Goal: Information Seeking & Learning: Check status

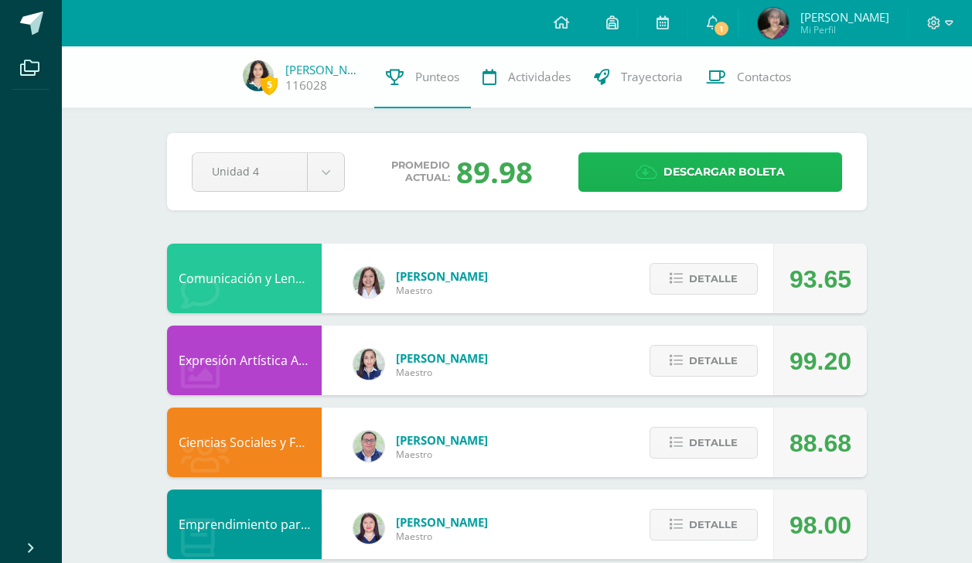
click at [694, 167] on span "Descargar boleta" at bounding box center [724, 172] width 121 height 38
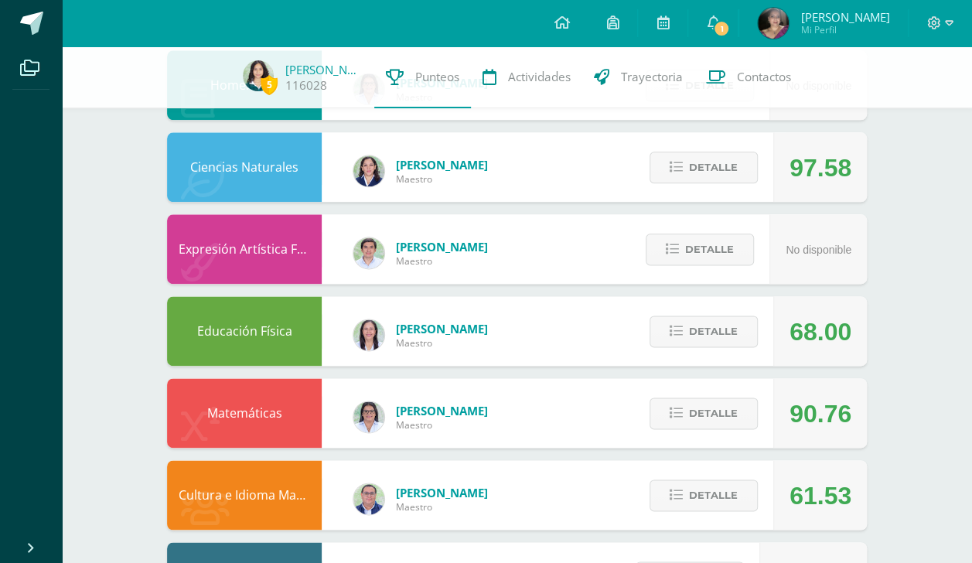
scroll to position [929, 0]
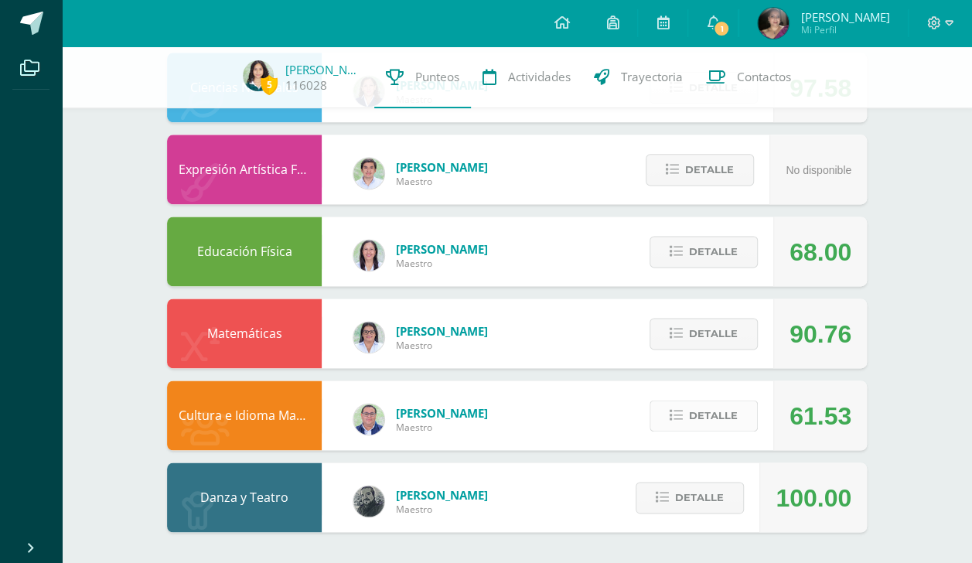
click at [692, 425] on span "Detalle" at bounding box center [713, 415] width 49 height 29
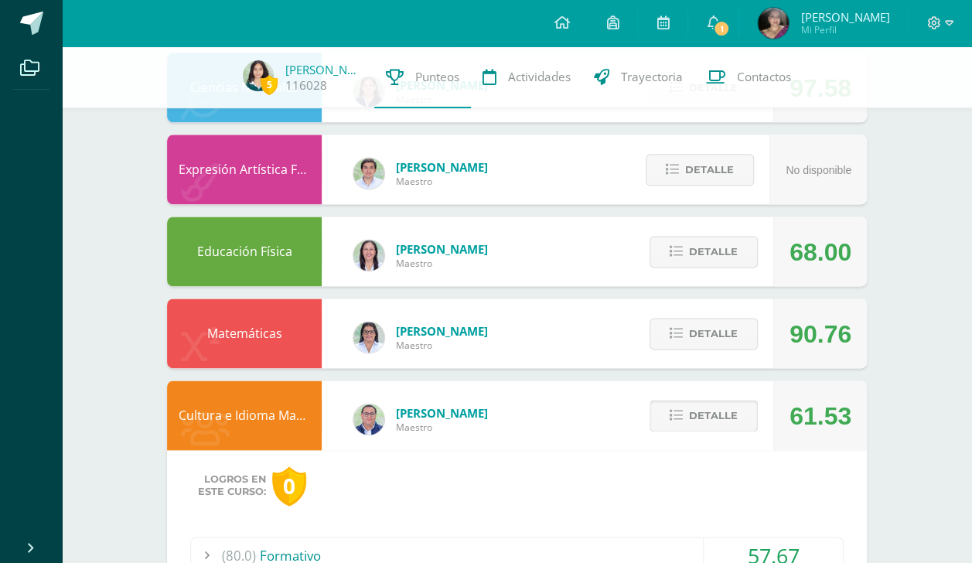
scroll to position [1225, 0]
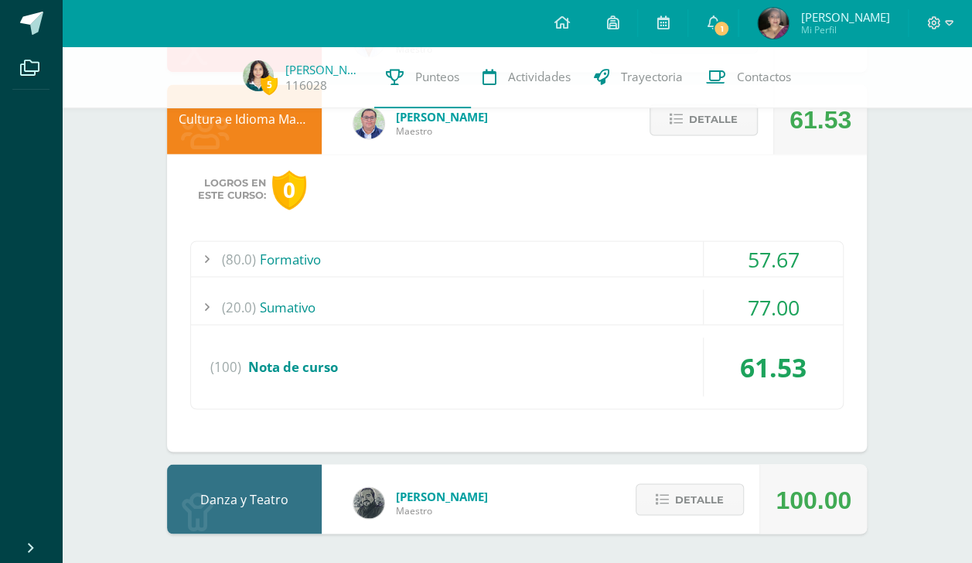
click at [546, 307] on div "(20.0) [GEOGRAPHIC_DATA]" at bounding box center [517, 306] width 652 height 35
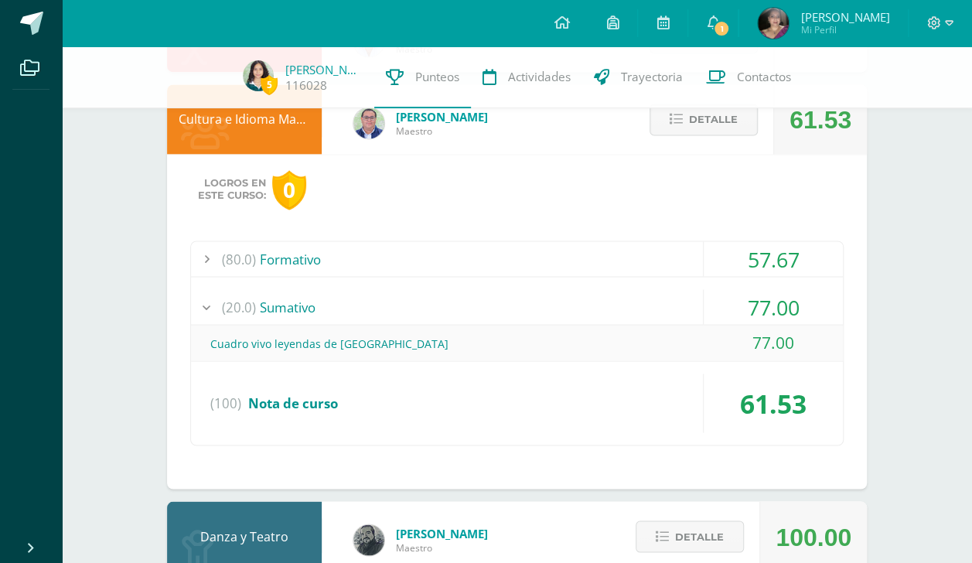
click at [546, 307] on div "(20.0) [GEOGRAPHIC_DATA]" at bounding box center [517, 306] width 652 height 35
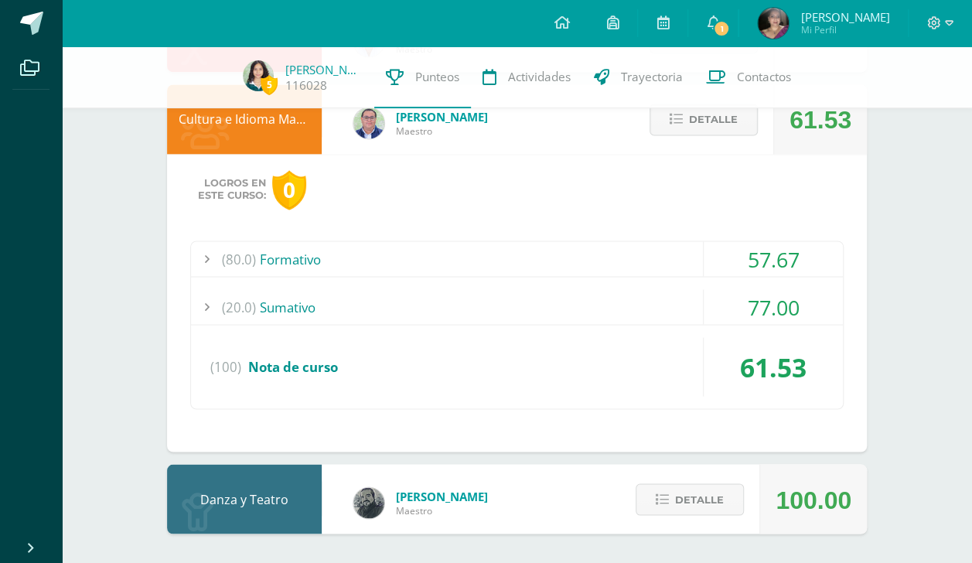
click at [566, 252] on div "(80.0) Formativo" at bounding box center [517, 258] width 652 height 35
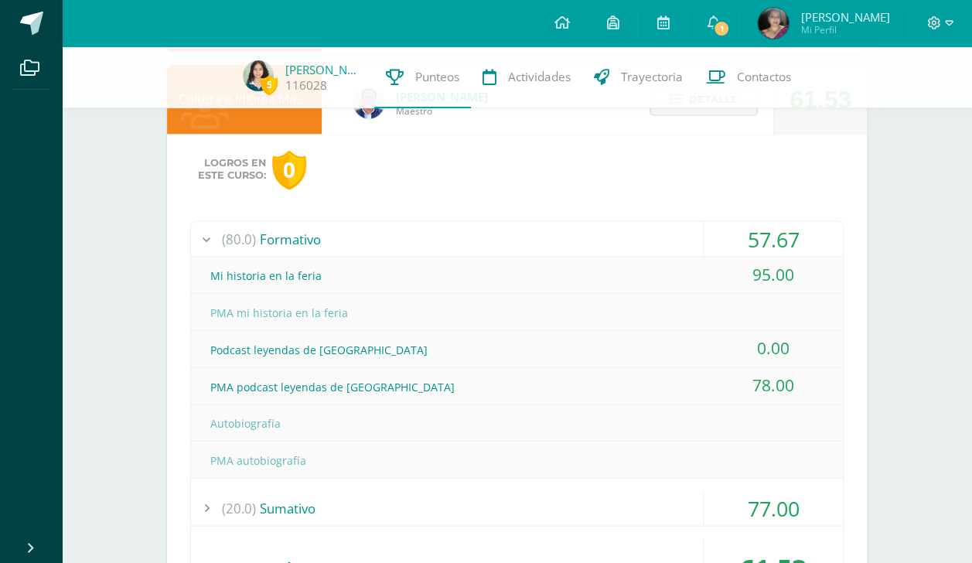
scroll to position [1247, 0]
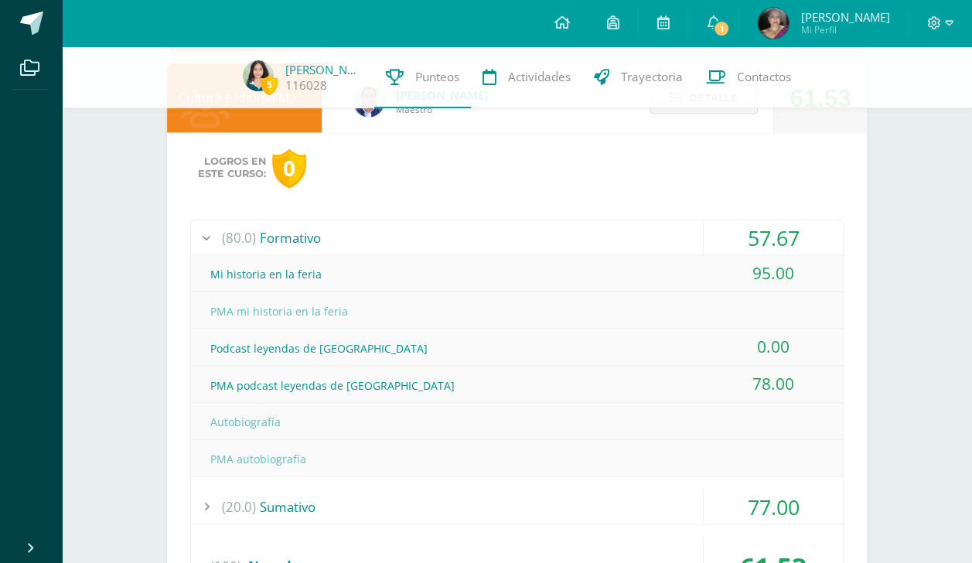
drag, startPoint x: 770, startPoint y: 418, endPoint x: 804, endPoint y: 404, distance: 36.8
click at [804, 404] on div "Autobiografía" at bounding box center [517, 421] width 652 height 35
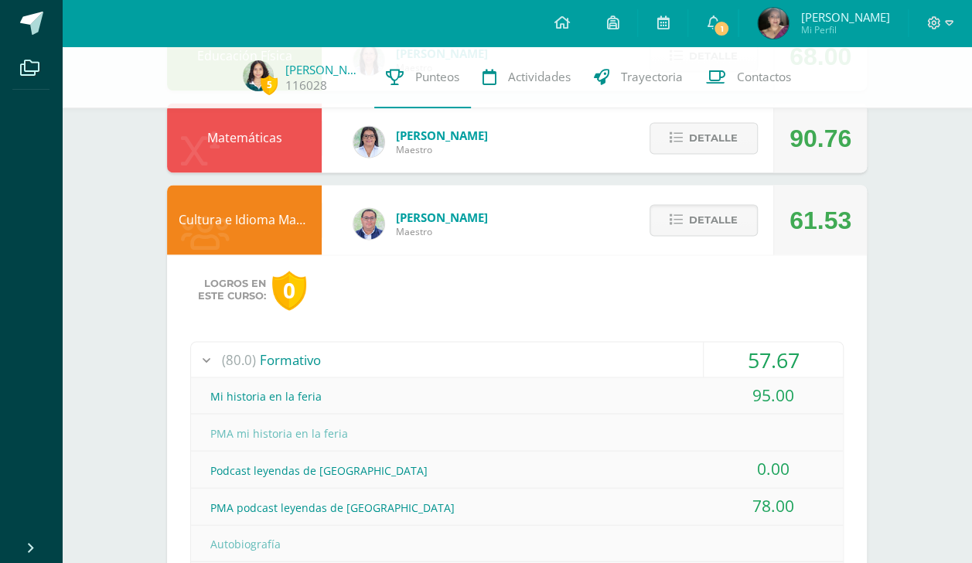
scroll to position [1125, 0]
click at [711, 22] on icon at bounding box center [713, 22] width 12 height 14
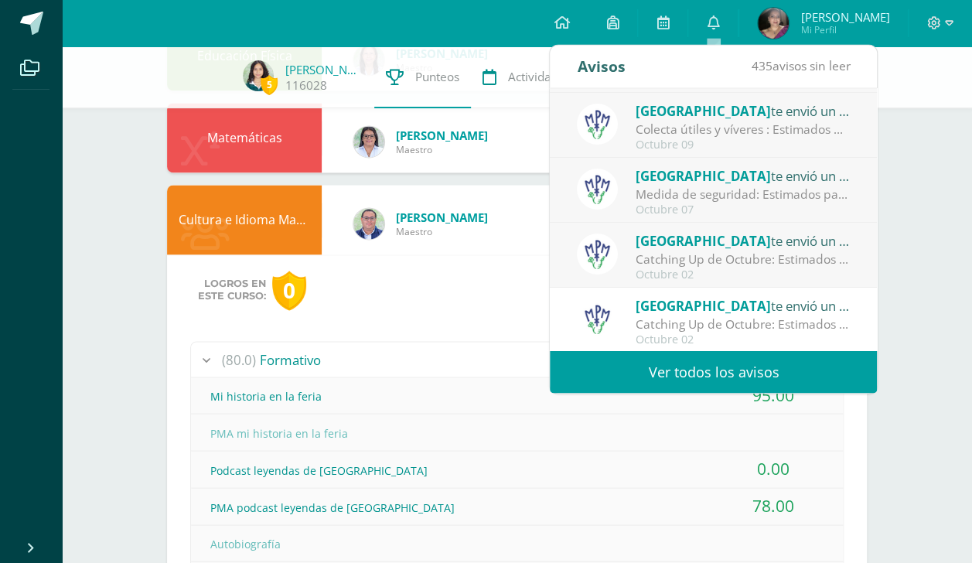
scroll to position [0, 0]
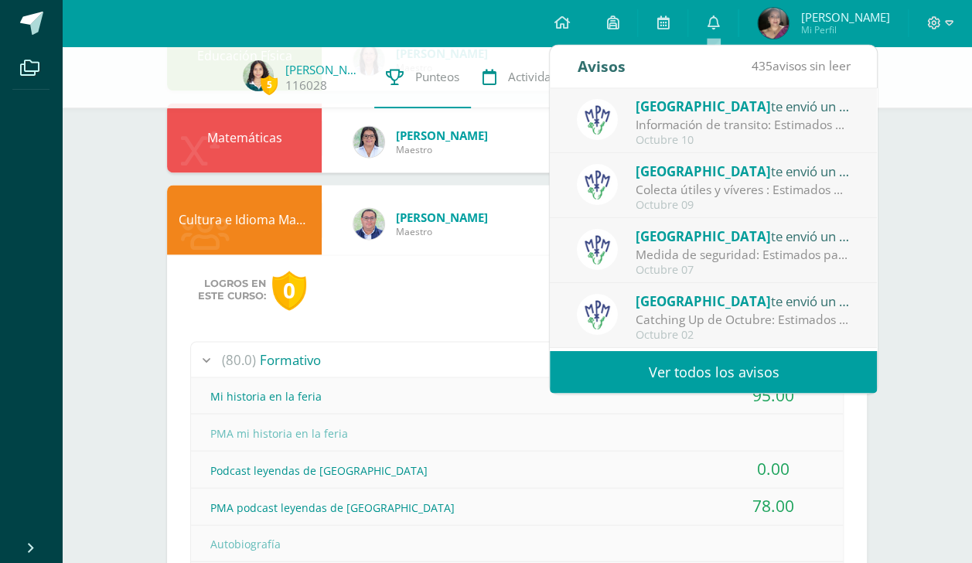
click at [726, 132] on div "Información de transito: Estimados padres de familia: compartimos con ustedes c…" at bounding box center [743, 125] width 215 height 18
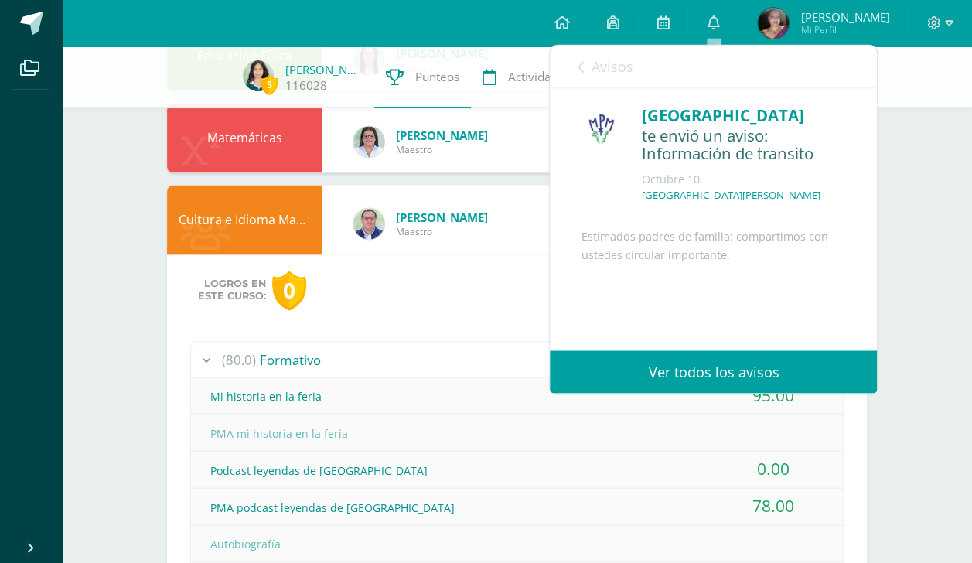
scroll to position [131, 0]
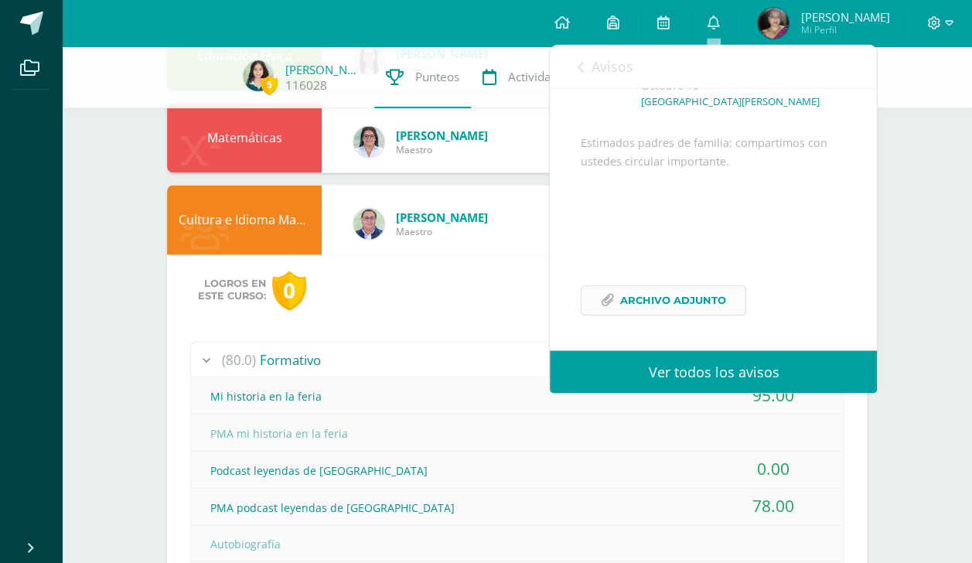
click at [673, 302] on span "Archivo Adjunto" at bounding box center [673, 300] width 106 height 29
drag, startPoint x: 399, startPoint y: 99, endPoint x: 409, endPoint y: 308, distance: 209.1
click at [409, 308] on div "Logros en este curso: 0" at bounding box center [517, 290] width 654 height 39
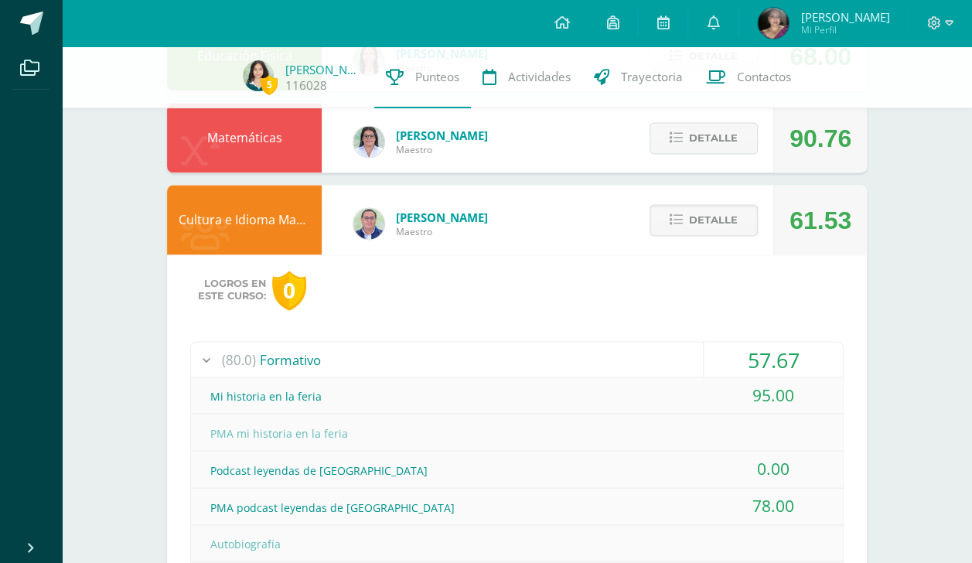
click at [409, 308] on div "Logros en este curso: 0" at bounding box center [517, 290] width 654 height 39
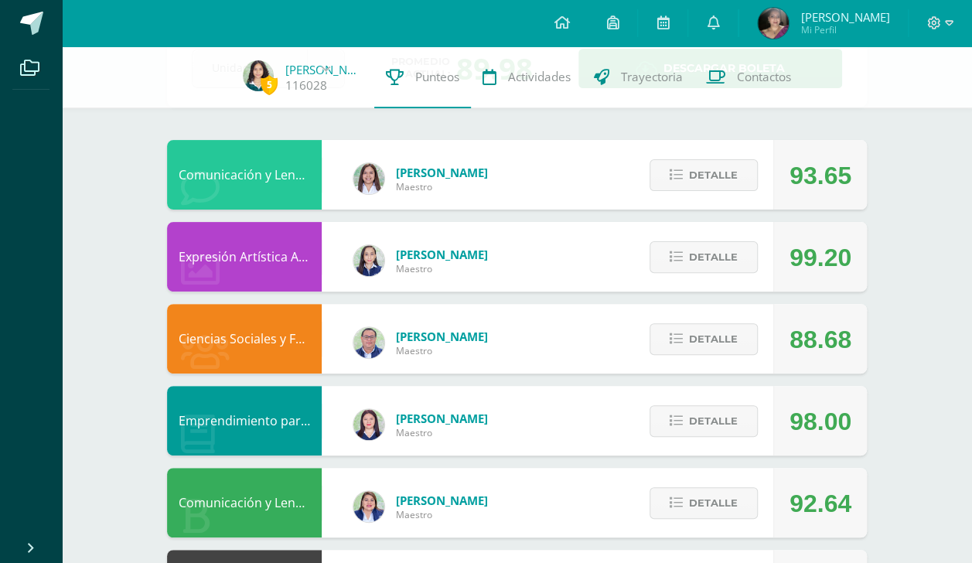
scroll to position [104, 0]
click at [719, 339] on span "Detalle" at bounding box center [713, 339] width 49 height 29
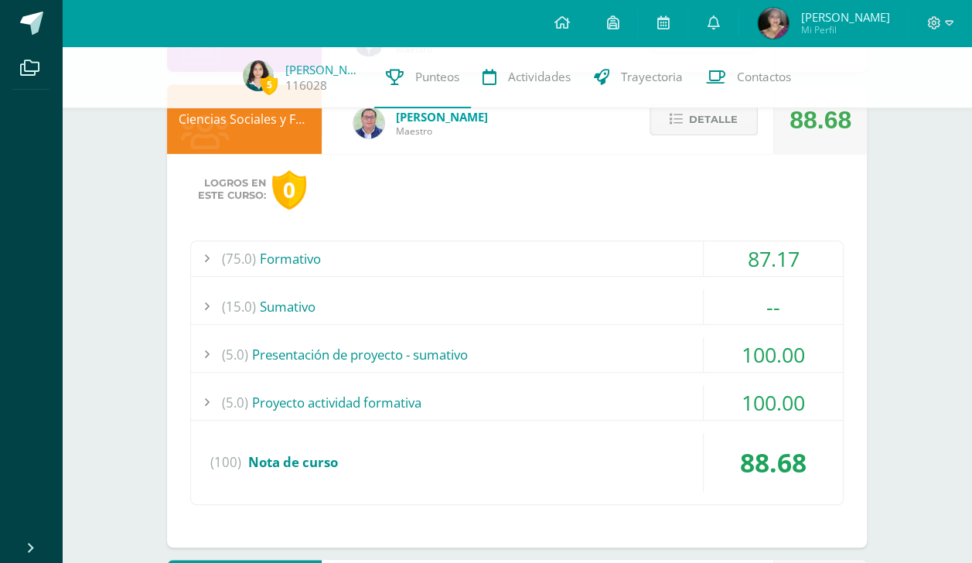
scroll to position [330, 0]
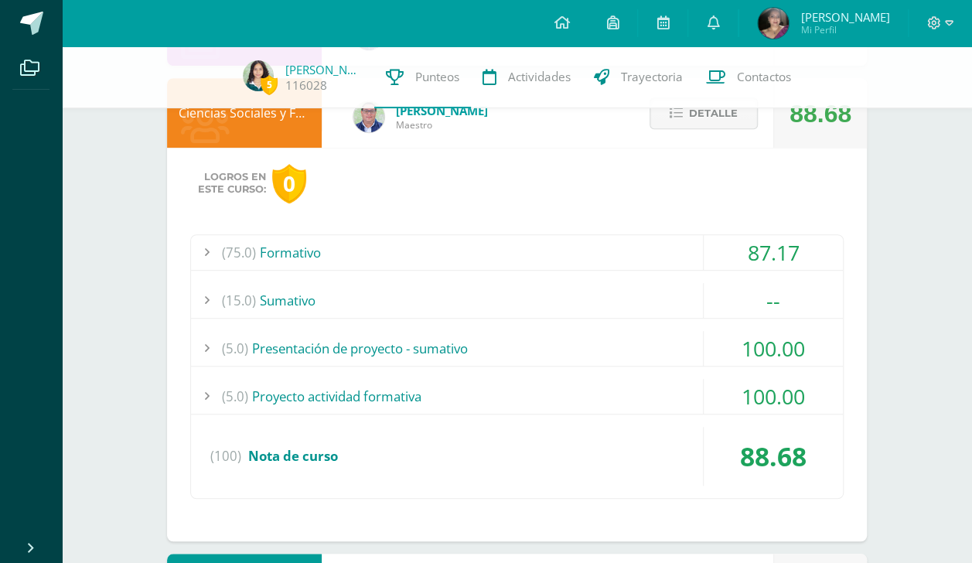
click at [534, 303] on div "(15.0) [GEOGRAPHIC_DATA]" at bounding box center [517, 300] width 652 height 35
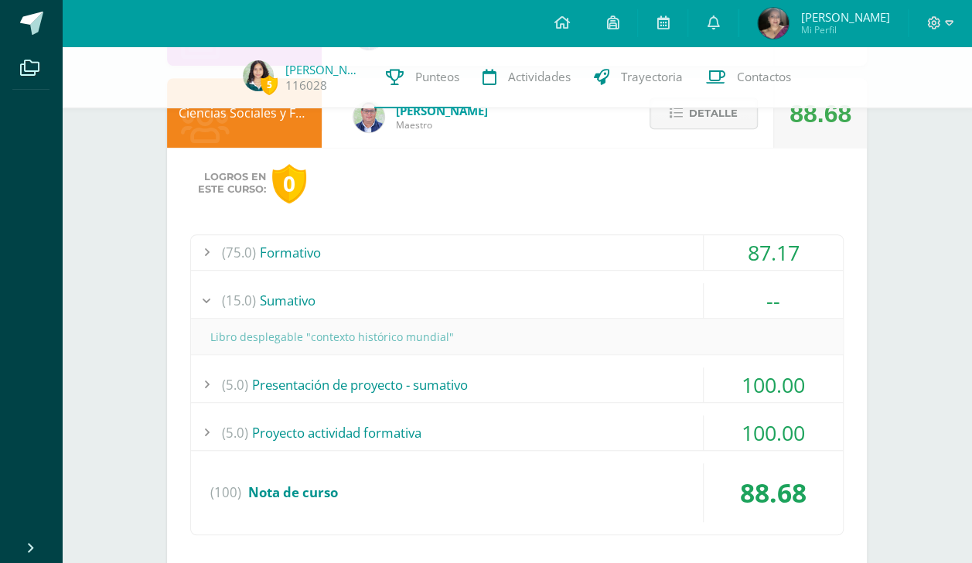
drag, startPoint x: 779, startPoint y: 333, endPoint x: 603, endPoint y: 302, distance: 178.2
click at [603, 302] on div "(15.0) [GEOGRAPHIC_DATA] -- Libro desplegable "contexto histórico mundial"" at bounding box center [517, 319] width 652 height 73
